Goal: Navigation & Orientation: Find specific page/section

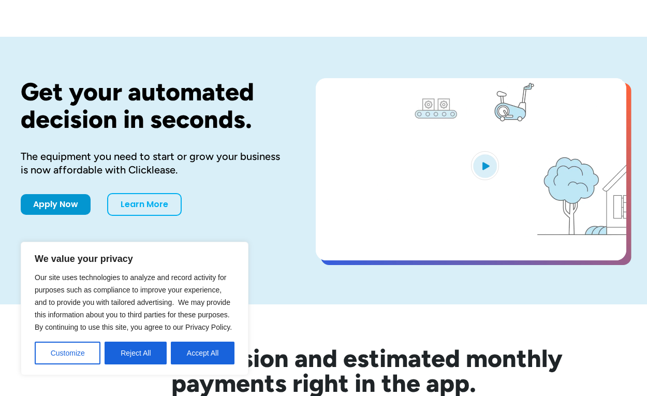
scroll to position [25, 0]
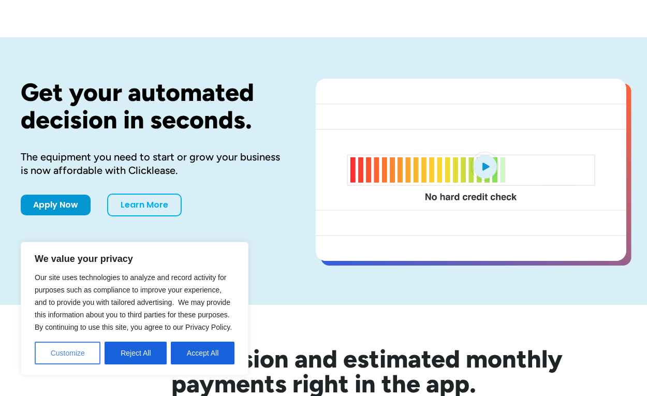
click at [85, 347] on button "Customize" at bounding box center [68, 353] width 66 height 23
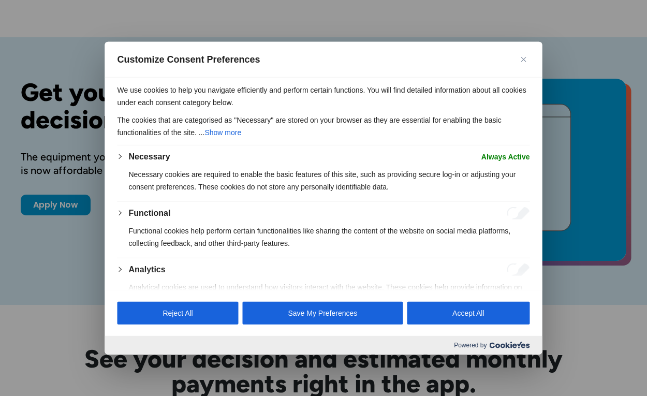
click at [525, 62] on button "Close" at bounding box center [524, 59] width 12 height 12
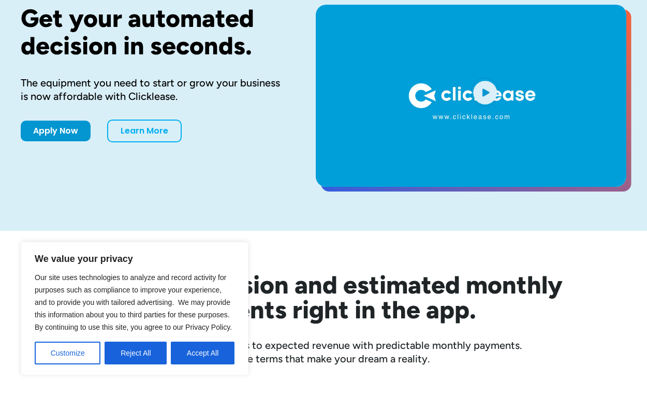
scroll to position [108, 0]
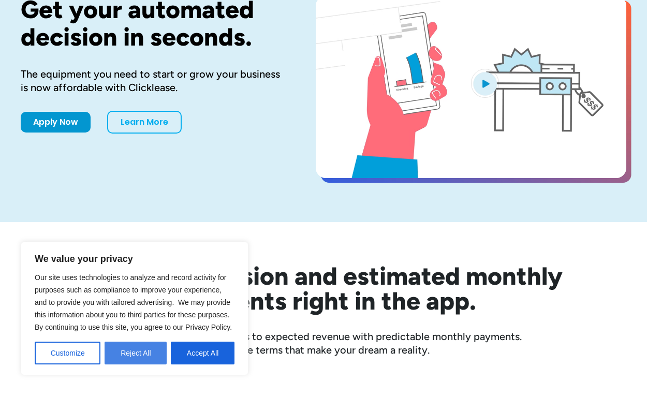
click at [131, 358] on button "Reject All" at bounding box center [136, 353] width 62 height 23
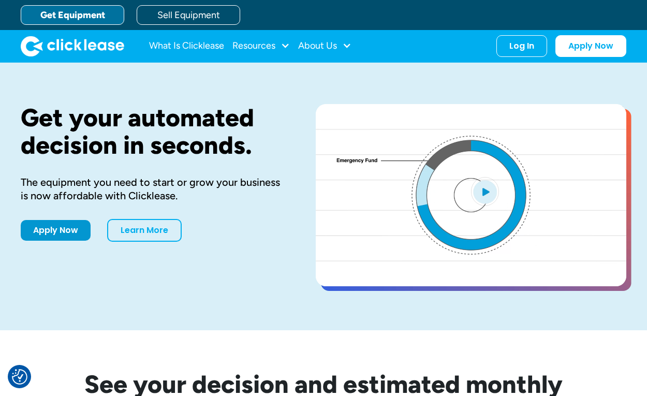
scroll to position [0, 0]
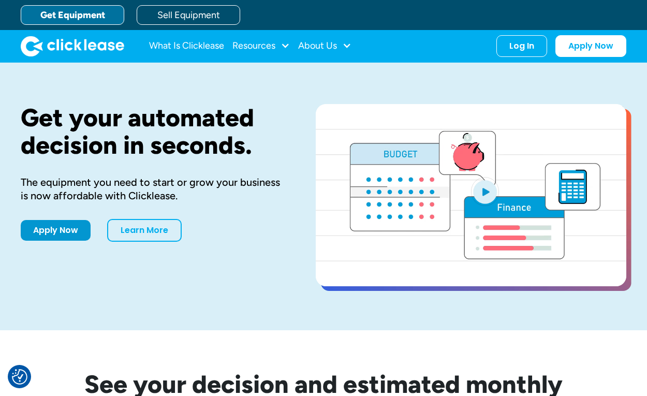
click at [100, 12] on link "Get Equipment" at bounding box center [73, 15] width 104 height 20
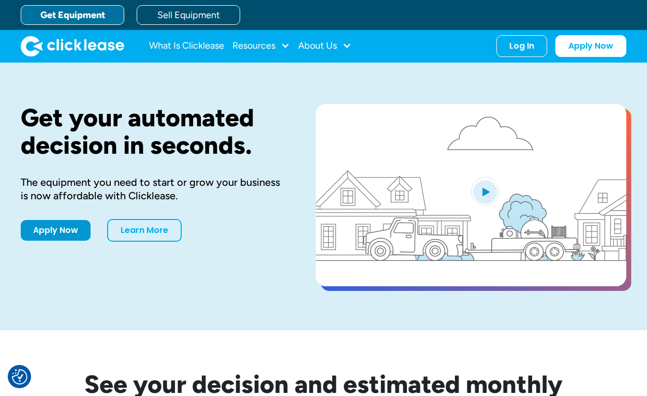
click at [101, 13] on link "Get Equipment" at bounding box center [73, 15] width 104 height 20
